Goal: Complete application form

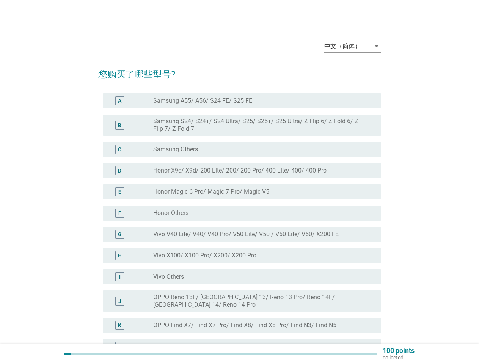
click at [240, 196] on div "radio_button_unchecked Honor Magic 6 Pro/ Magic 7 Pro/ Magic V5" at bounding box center [264, 191] width 222 height 9
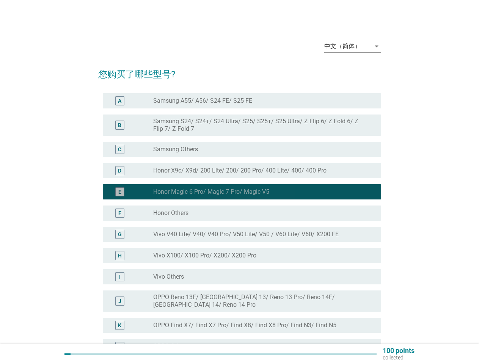
click at [353, 46] on div "中文（简体）" at bounding box center [342, 46] width 36 height 7
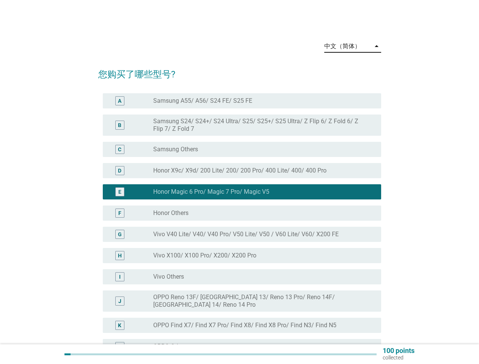
click at [240, 227] on div "G radio_button_unchecked Vivo V40 Lite/ V40/ V40 Pro/ V50 Lite/ V50 / V60 Lite/…" at bounding box center [242, 234] width 278 height 15
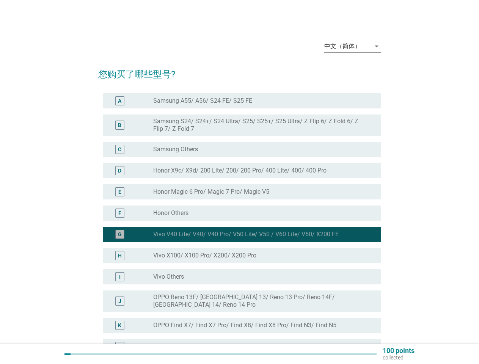
click at [240, 227] on div "G radio_button_checked Vivo V40 Lite/ V40/ V40 Pro/ V50 Lite/ V50 / V60 Lite/ V…" at bounding box center [242, 234] width 278 height 15
click at [242, 101] on label "Samsung A55/ A56/ S24 FE/ S25 FE" at bounding box center [202, 101] width 99 height 8
click at [202, 101] on label "Samsung A55/ A56/ S24 FE/ S25 FE" at bounding box center [202, 101] width 99 height 8
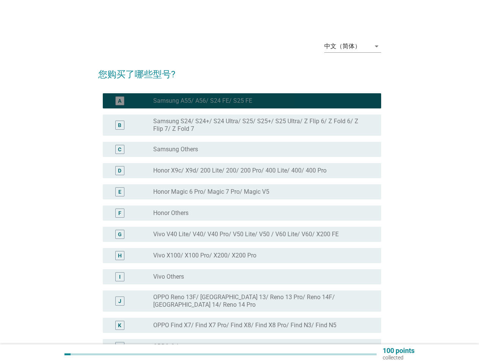
click at [242, 125] on label "Samsung S24/ S24+/ S24 Ultra/ S25/ S25+/ S25 Ultra/ Z Flip 6/ Z Fold 6/ Z Flip …" at bounding box center [261, 125] width 216 height 15
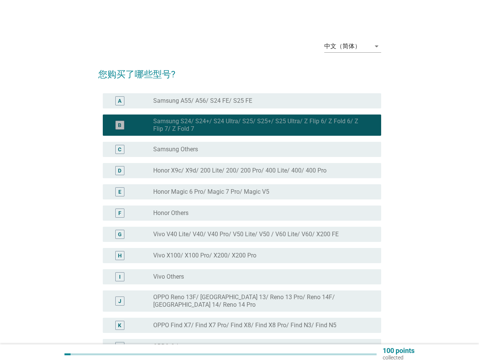
click at [261, 125] on label "Samsung S24/ S24+/ S24 Ultra/ S25/ S25+/ S25 Ultra/ Z Flip 6/ Z Fold 6/ Z Flip …" at bounding box center [261, 125] width 216 height 15
click at [242, 149] on div "radio_button_unchecked Samsung Others" at bounding box center [261, 150] width 216 height 8
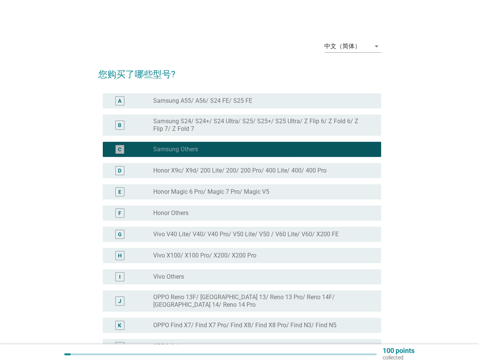
click at [176, 149] on label "Samsung Others" at bounding box center [175, 150] width 45 height 8
